Goal: Communication & Community: Answer question/provide support

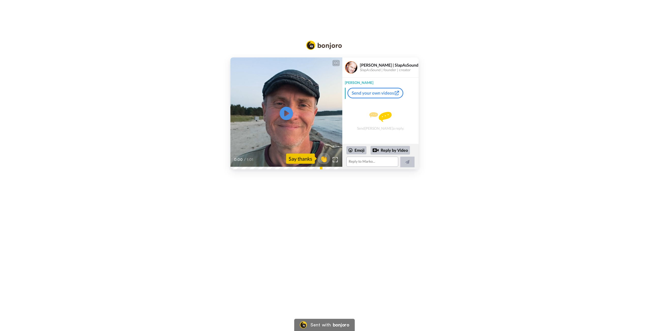
click at [285, 113] on icon "Play/Pause" at bounding box center [286, 114] width 13 height 24
click at [611, 290] on div "CC Play/Pause 0:01 / 1:01 👏 Say thanks [PERSON_NAME] | SlapAsSound SlapAsSound …" at bounding box center [324, 165] width 649 height 331
click at [285, 115] on icon "Play/Pause" at bounding box center [286, 114] width 13 height 24
click at [356, 160] on textarea at bounding box center [373, 162] width 52 height 10
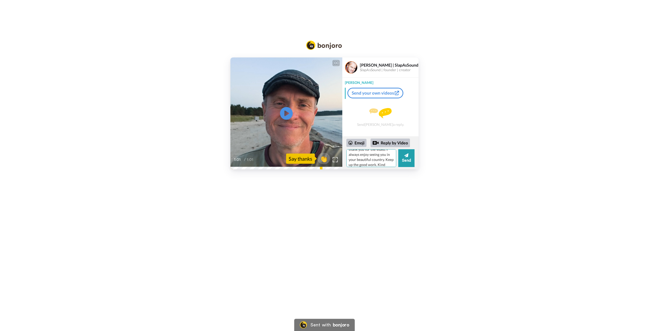
scroll to position [15, 0]
click at [376, 164] on textarea "Hello [PERSON_NAME] thank you for the video. I always enjoy seeing you in your …" at bounding box center [372, 158] width 50 height 18
click at [385, 154] on textarea "Hello [PERSON_NAME] thank you for the video. I always enjoy seeing you in your …" at bounding box center [372, 158] width 50 height 18
click at [368, 159] on textarea "Hello [PERSON_NAME] thank you so much for the video. I always enjoy seeing you …" at bounding box center [372, 158] width 50 height 18
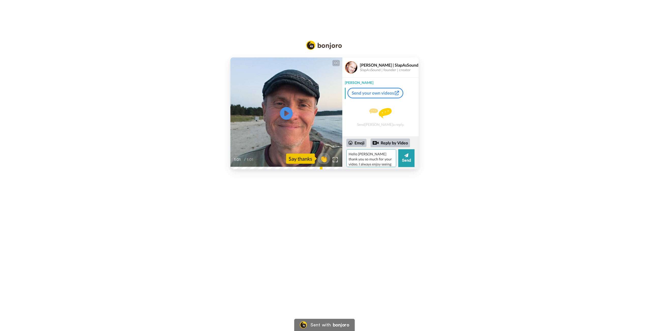
click at [385, 159] on textarea "Hello [PERSON_NAME] thank you so much for your video. I always enjoy seeing you…" at bounding box center [372, 158] width 50 height 18
click at [380, 159] on textarea "Hello [PERSON_NAME] thank you so much for your video. I always enjoy seeing you…" at bounding box center [372, 158] width 50 height 18
click at [366, 164] on textarea "Hello [PERSON_NAME] thank you so much for your video and appreciate I always en…" at bounding box center [372, 158] width 50 height 18
type textarea "Hello [PERSON_NAME] thank you so much for your video and appreciate every one o…"
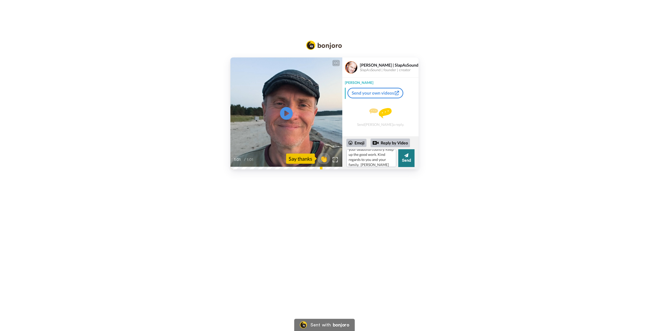
click at [406, 157] on icon at bounding box center [407, 155] width 4 height 5
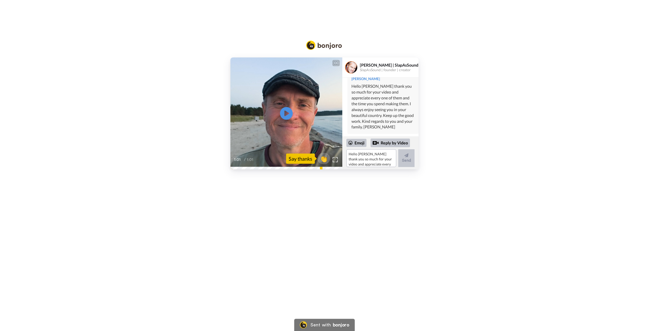
click at [645, 83] on div "CC Play/Pause 1:01 / 1:01 👏 Say thanks [PERSON_NAME] | SlapAsSound SlapAsSound …" at bounding box center [324, 114] width 649 height 112
